Goal: Information Seeking & Learning: Understand process/instructions

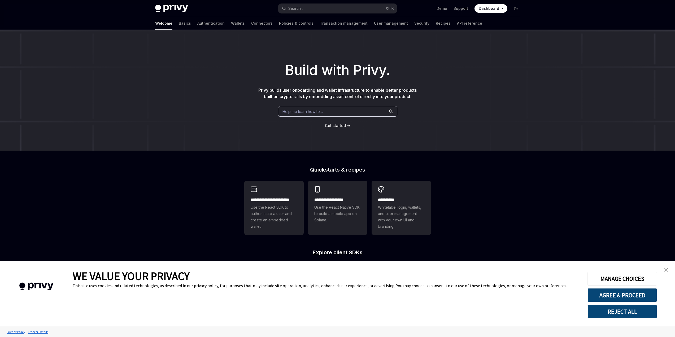
click at [143, 198] on div "**********" at bounding box center [337, 226] width 675 height 392
click at [619, 293] on button "AGREE & PROCEED" at bounding box center [621, 295] width 69 height 14
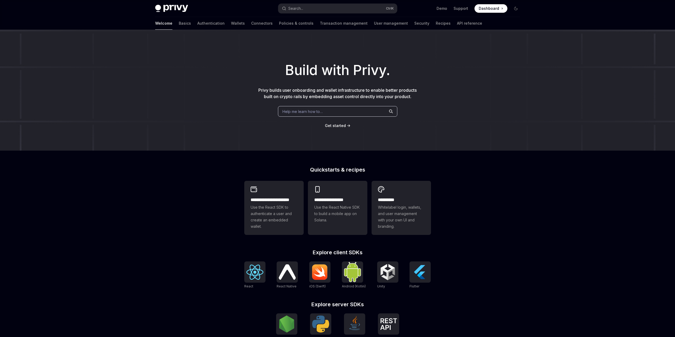
click at [529, 237] on div "**********" at bounding box center [337, 226] width 675 height 392
click at [231, 24] on link "Wallets" at bounding box center [238, 23] width 14 height 13
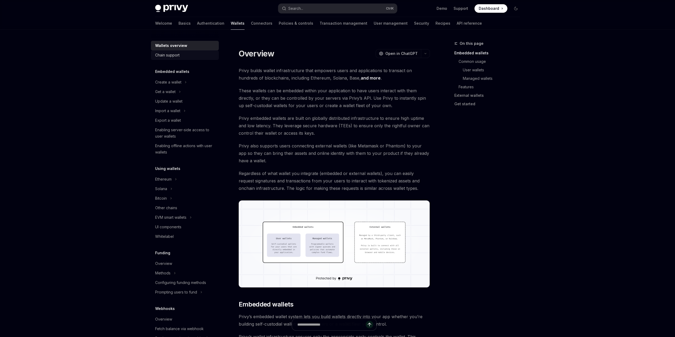
click at [180, 54] on div "Chain support" at bounding box center [185, 55] width 60 height 6
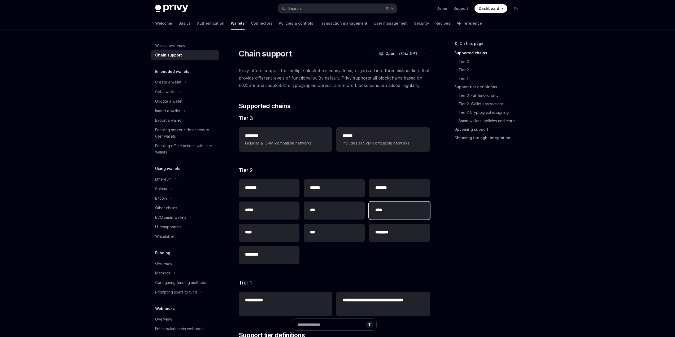
click at [390, 214] on div "****" at bounding box center [399, 210] width 61 height 18
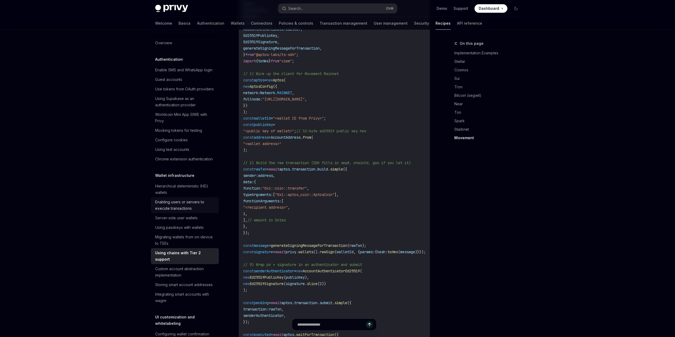
scroll to position [912, 0]
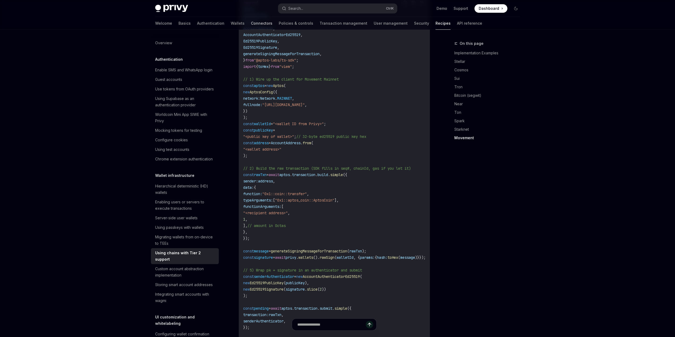
click at [251, 23] on link "Connectors" at bounding box center [261, 23] width 21 height 13
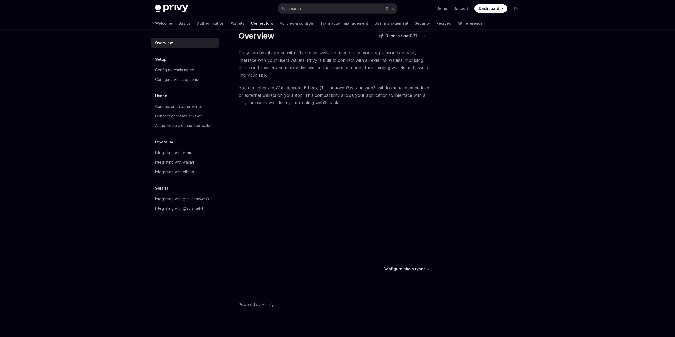
scroll to position [10, 0]
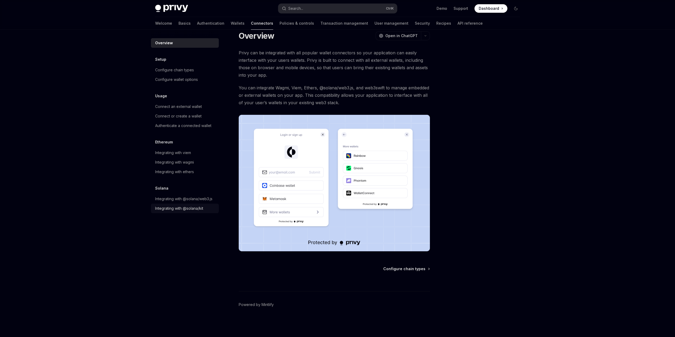
click at [179, 212] on link "Integrating with @solana/kit" at bounding box center [185, 209] width 68 height 10
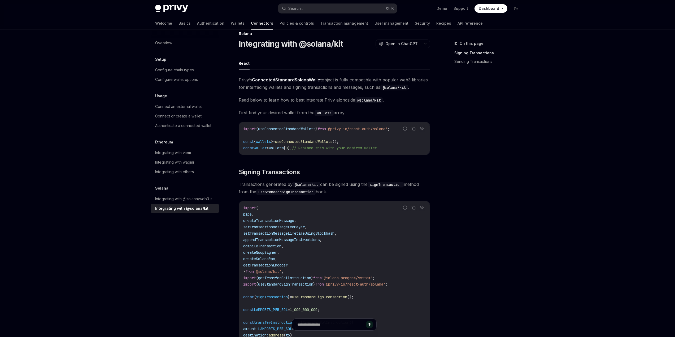
click at [477, 204] on div "On this page Signing Transactions Sending Transactions" at bounding box center [483, 188] width 81 height 297
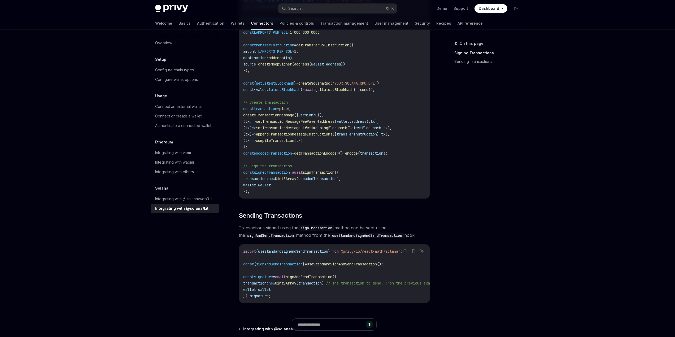
scroll to position [301, 0]
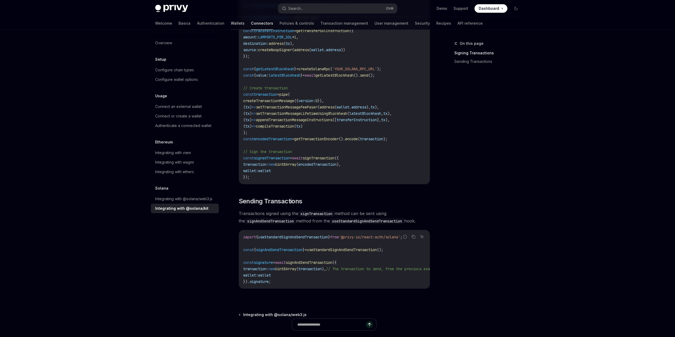
click at [231, 20] on link "Wallets" at bounding box center [238, 23] width 14 height 13
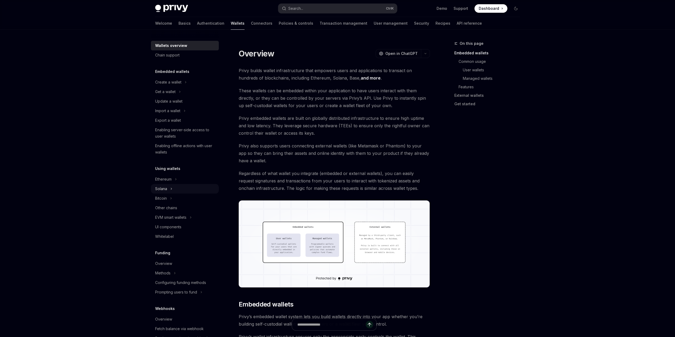
click at [172, 187] on icon at bounding box center [171, 189] width 2 height 6
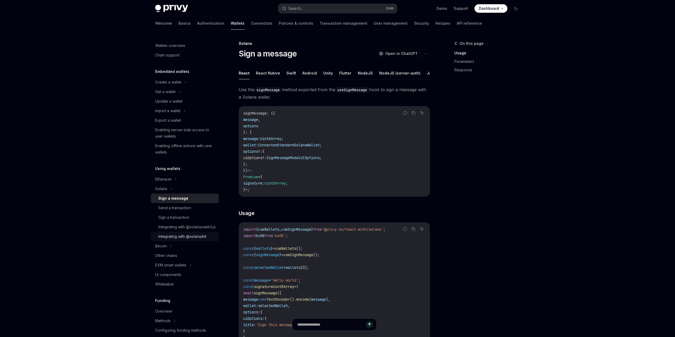
click at [208, 240] on div "Integrating with @solana/kit" at bounding box center [186, 236] width 57 height 6
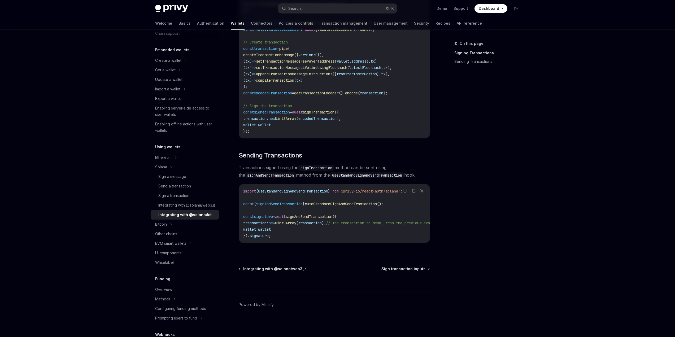
scroll to position [133, 0]
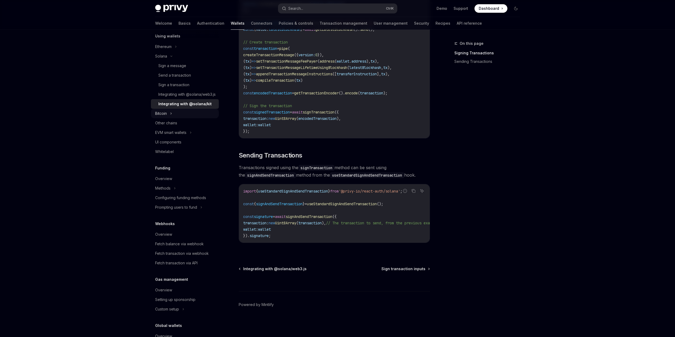
click at [190, 118] on button "Bitcoin" at bounding box center [185, 114] width 68 height 10
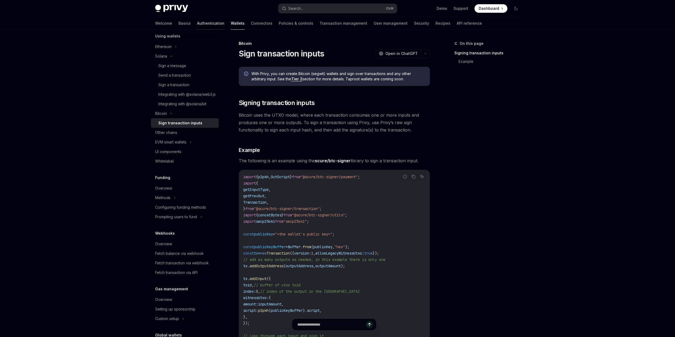
click at [197, 24] on link "Authentication" at bounding box center [210, 23] width 27 height 13
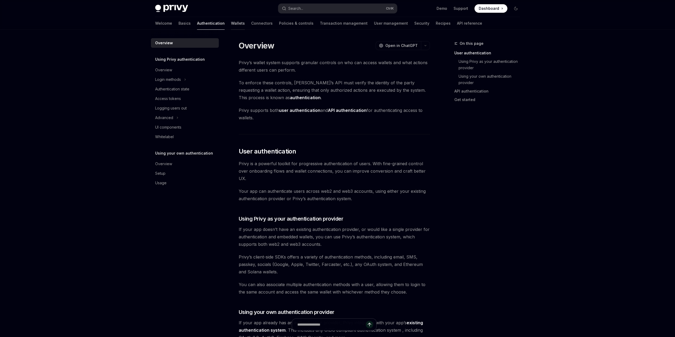
click at [231, 23] on link "Wallets" at bounding box center [238, 23] width 14 height 13
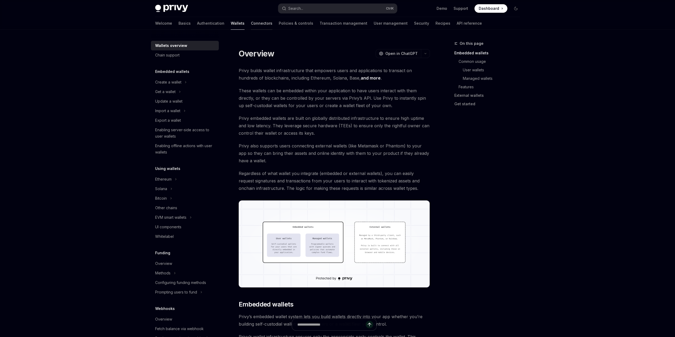
click at [251, 24] on link "Connectors" at bounding box center [261, 23] width 21 height 13
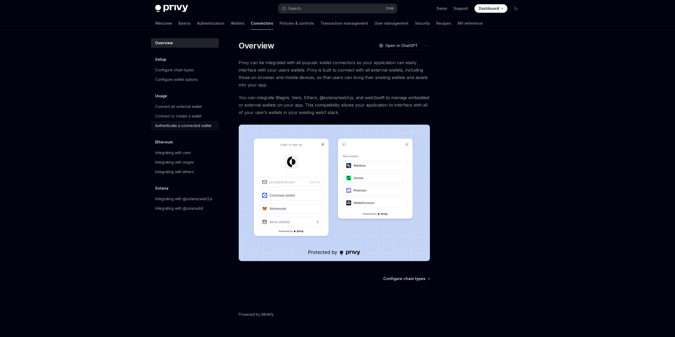
click at [186, 125] on div "Authenticate a connected wallet" at bounding box center [183, 125] width 56 height 6
type textarea "*"
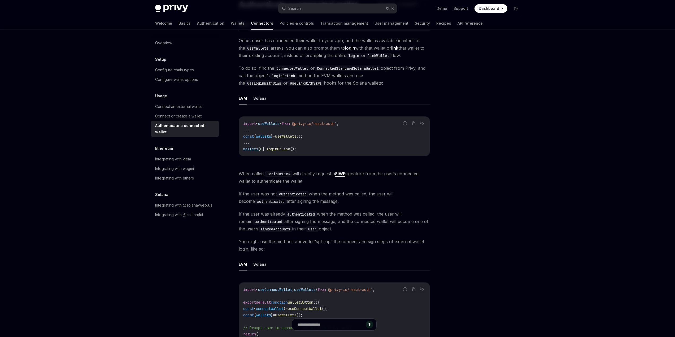
scroll to position [45, 0]
